Goal: Information Seeking & Learning: Learn about a topic

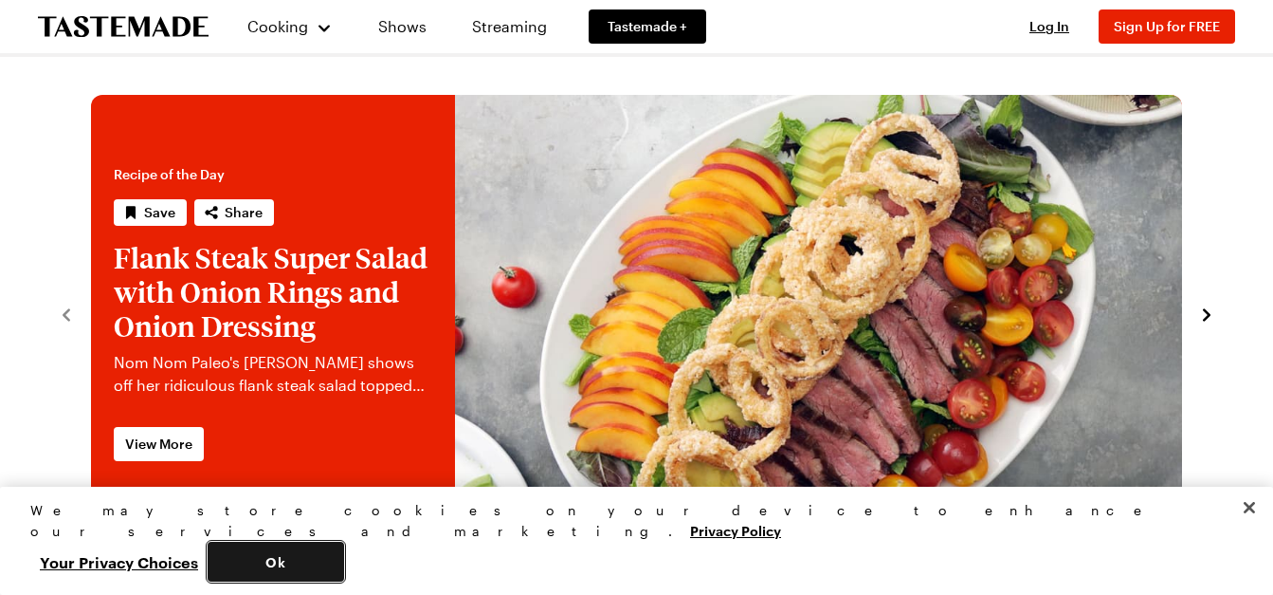
click at [344, 562] on button "Ok" at bounding box center [276, 561] width 137 height 40
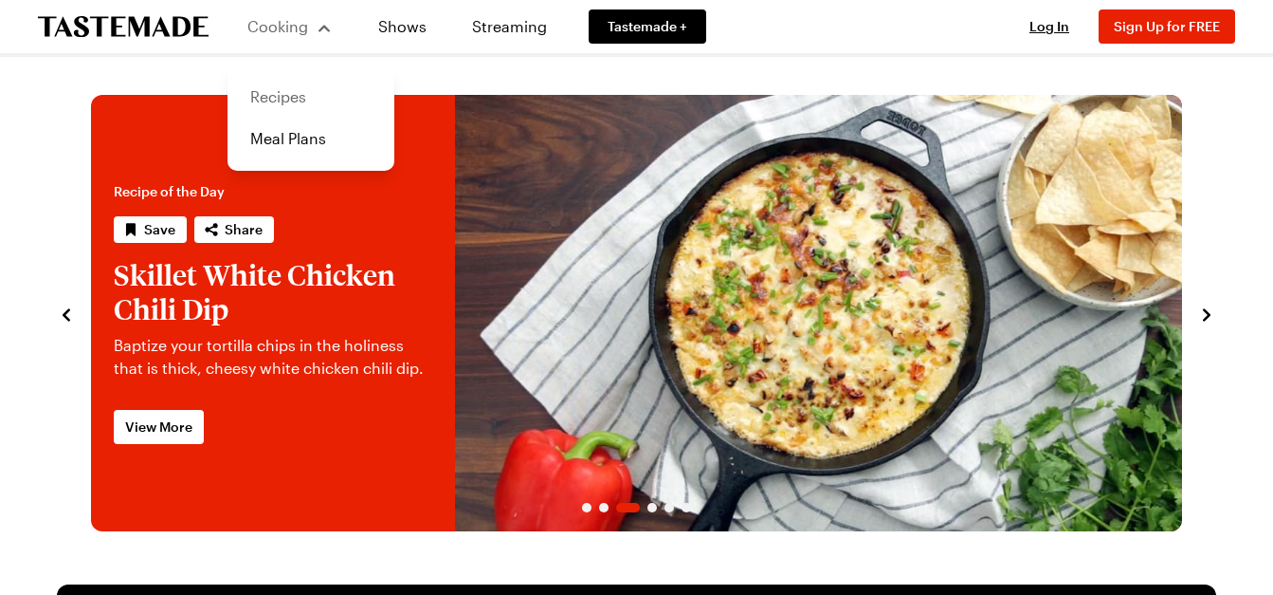
click at [262, 96] on link "Recipes" at bounding box center [311, 97] width 144 height 42
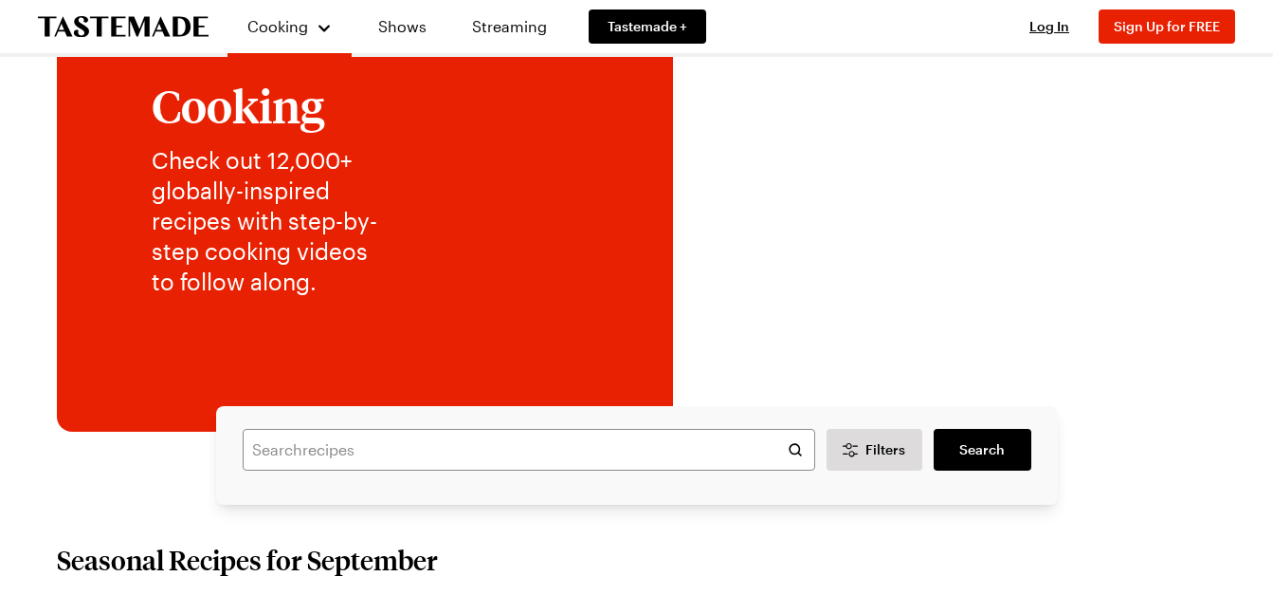
scroll to position [190, 0]
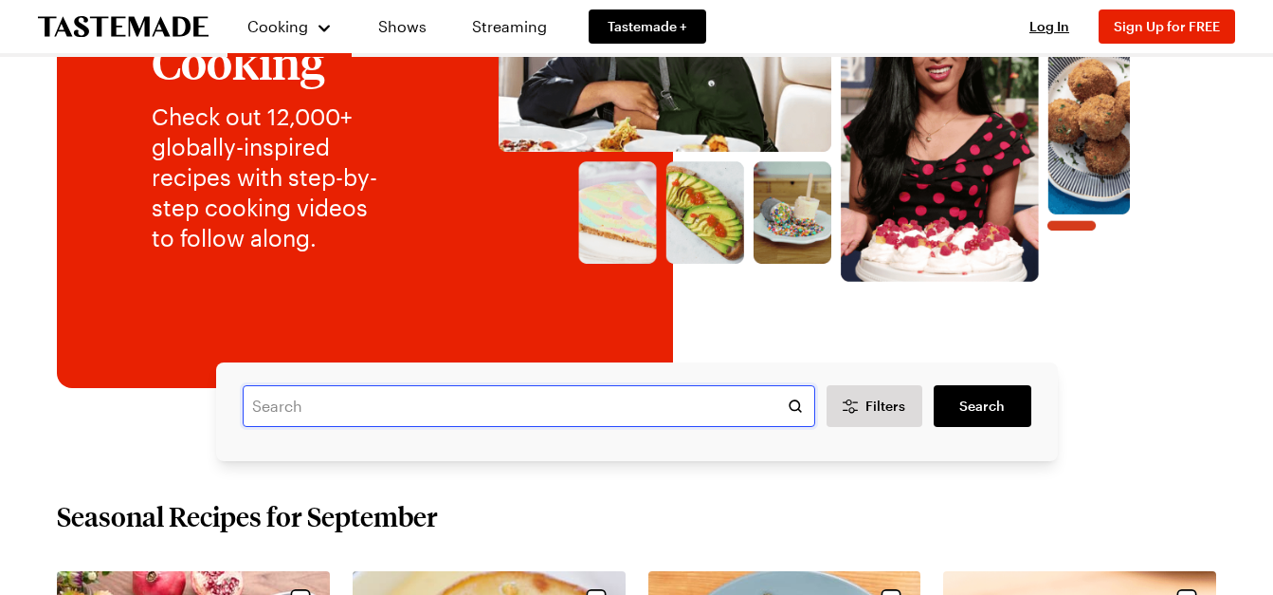
click at [383, 406] on input "text" at bounding box center [529, 406] width 573 height 42
click at [392, 397] on input "text" at bounding box center [529, 406] width 573 height 42
type input "beef stroganoff"
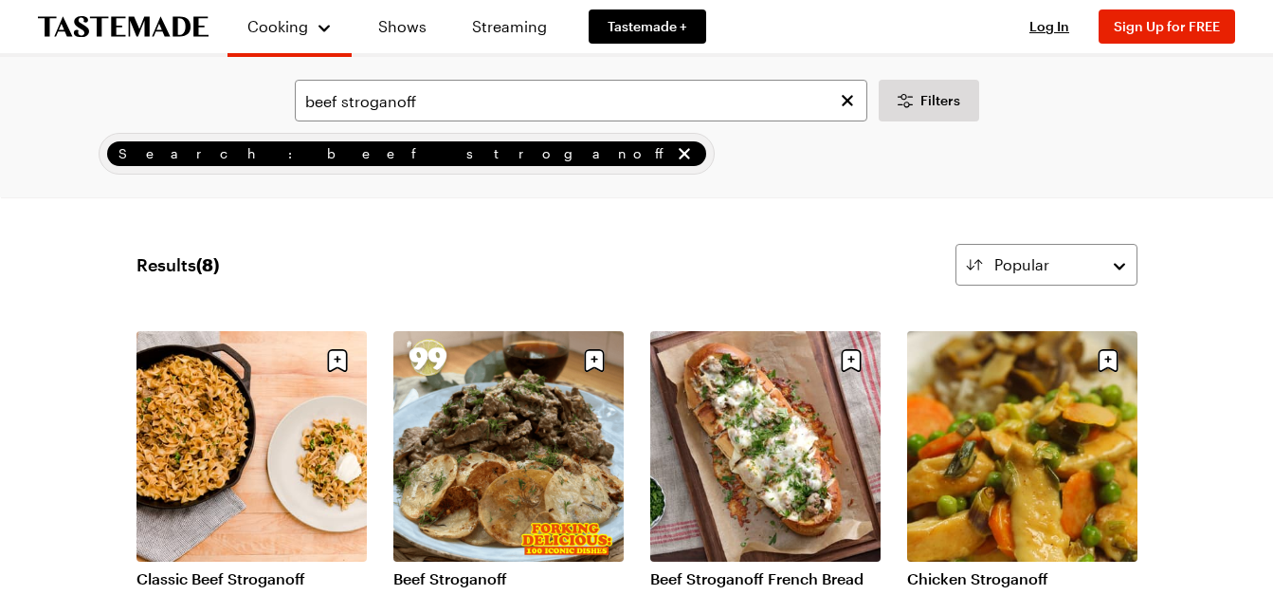
scroll to position [95, 0]
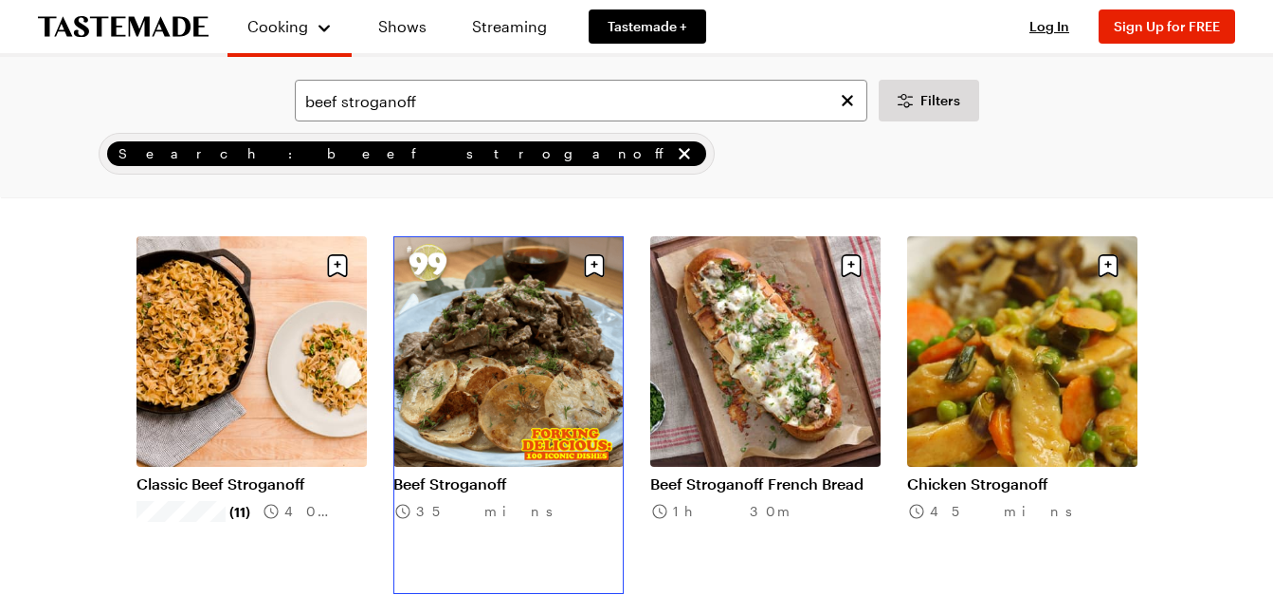
click at [487, 474] on link "Beef Stroganoff" at bounding box center [509, 483] width 230 height 19
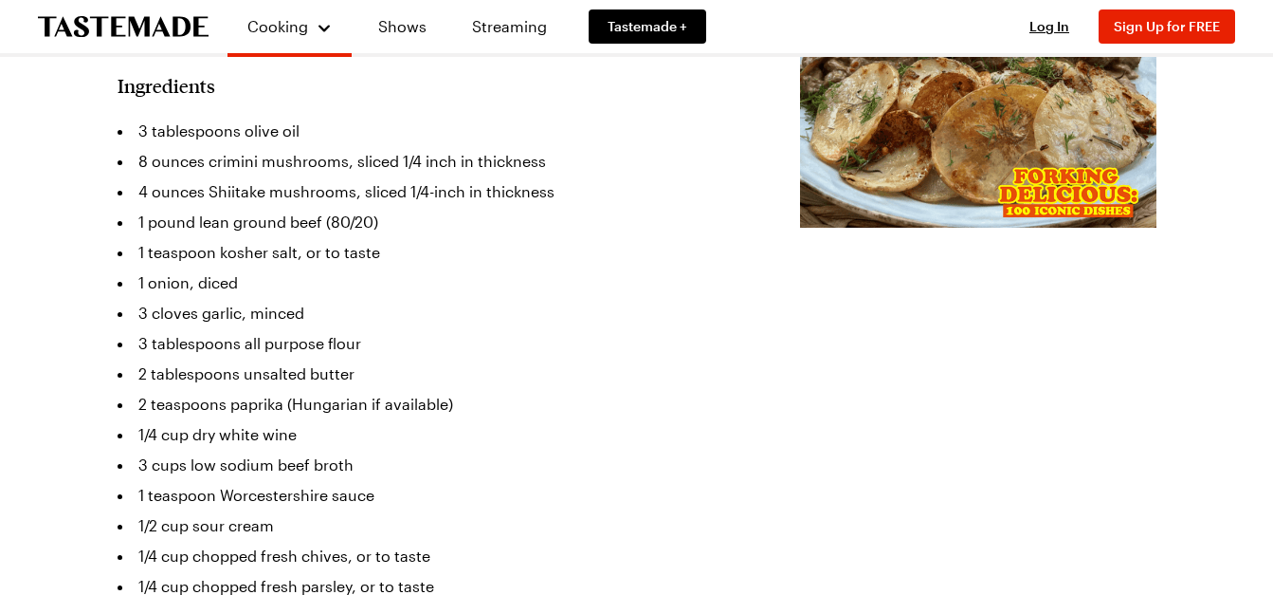
scroll to position [569, 0]
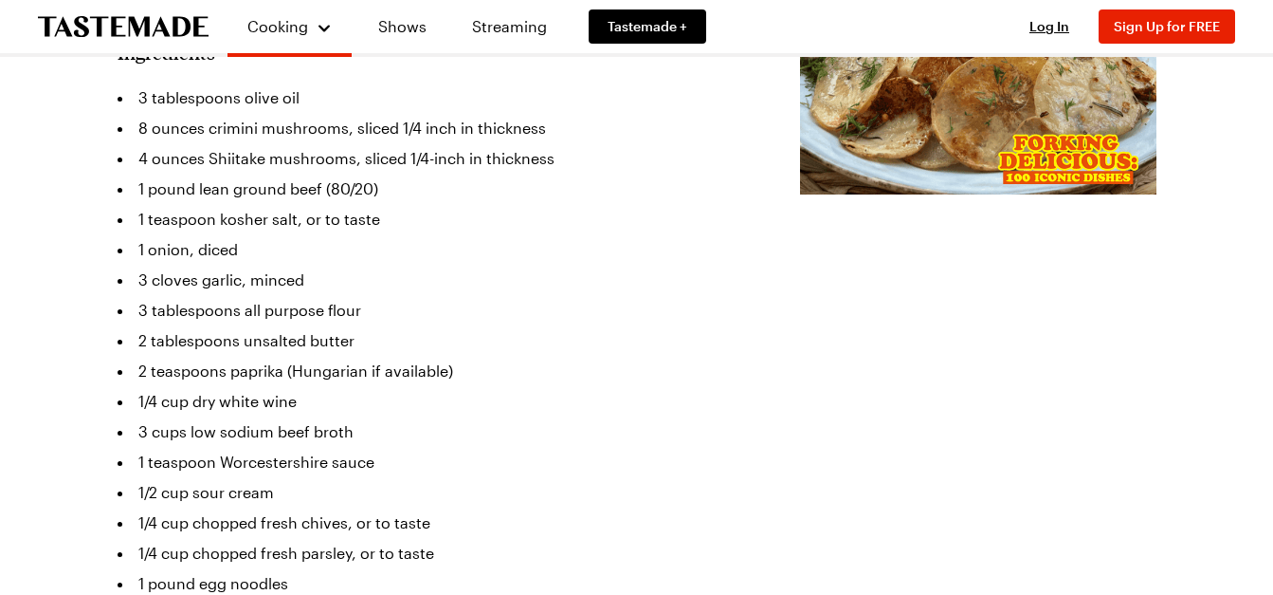
scroll to position [95, 0]
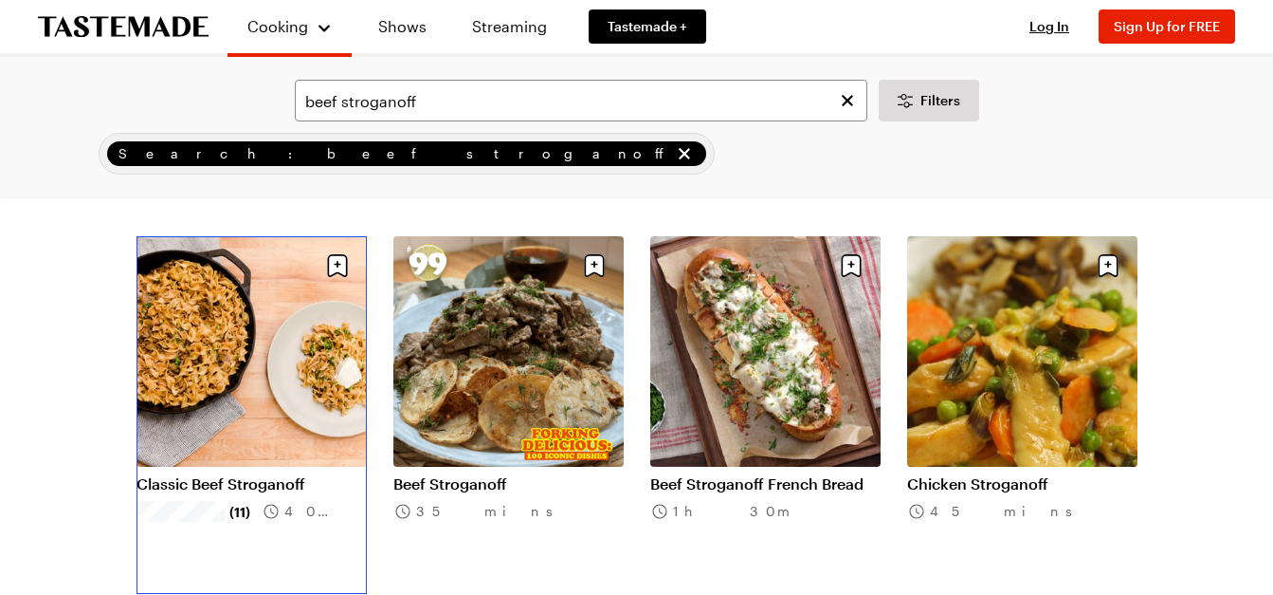
click at [236, 474] on link "Classic Beef Stroganoff" at bounding box center [252, 483] width 230 height 19
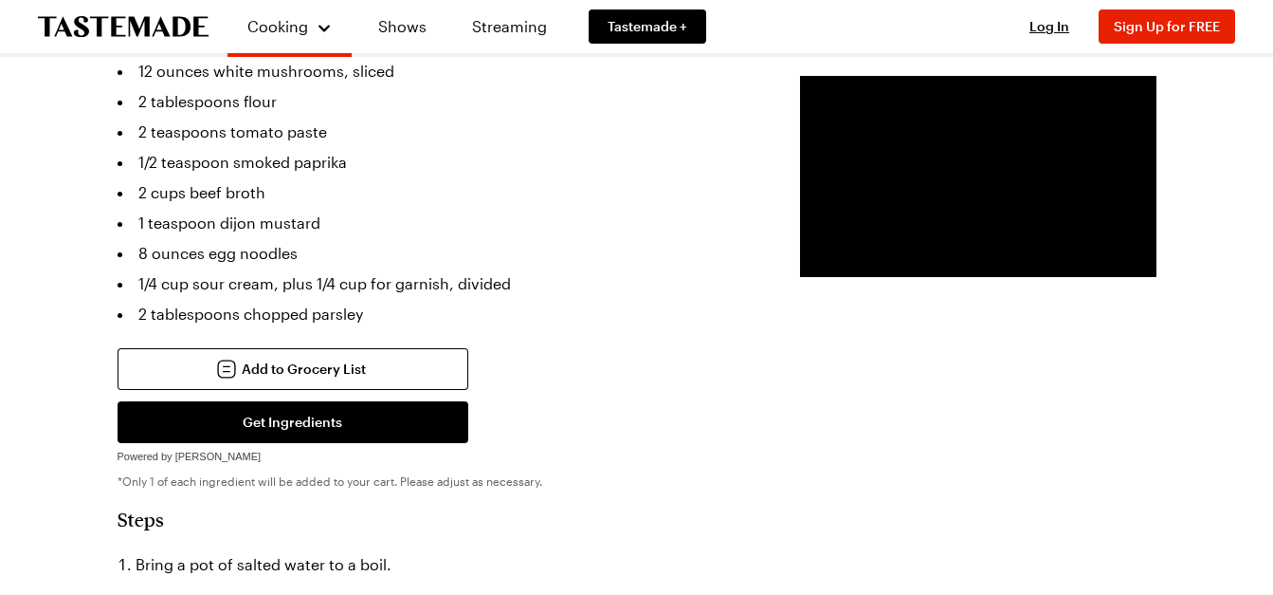
scroll to position [664, 0]
